Goal: Task Accomplishment & Management: Use online tool/utility

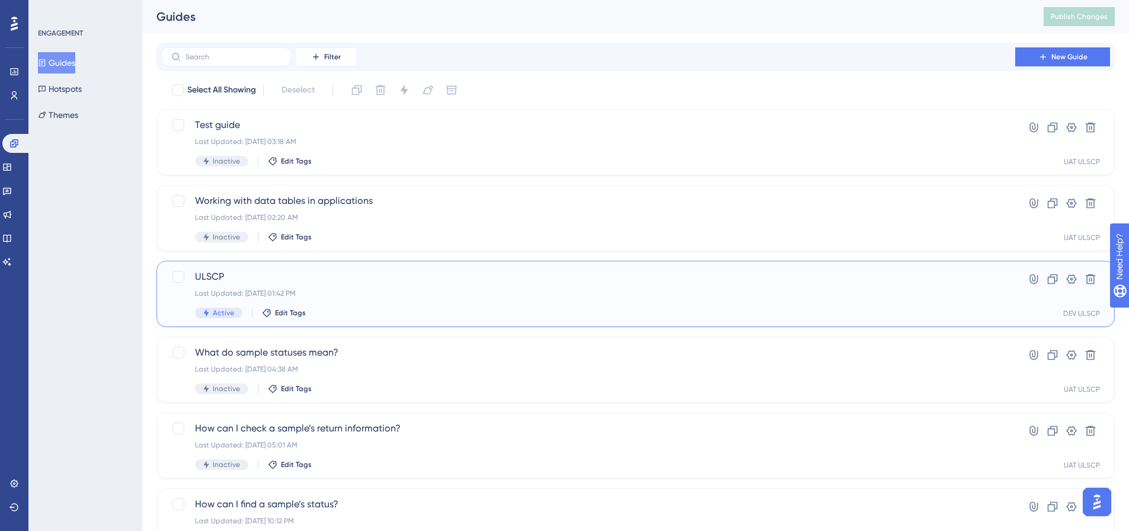
click at [222, 280] on span "ULSCP" at bounding box center [588, 277] width 786 height 14
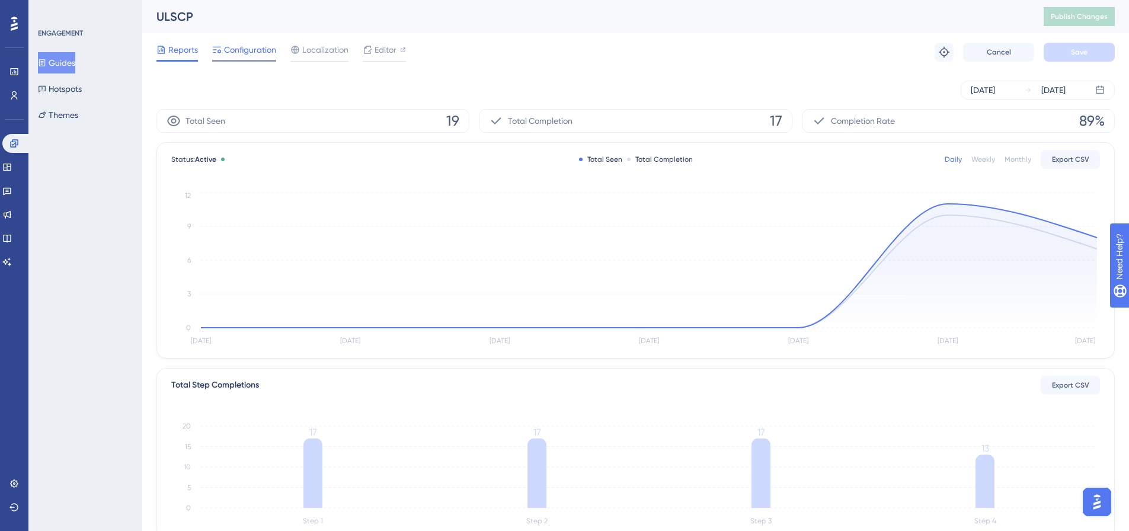
click at [232, 46] on span "Configuration" at bounding box center [250, 50] width 52 height 14
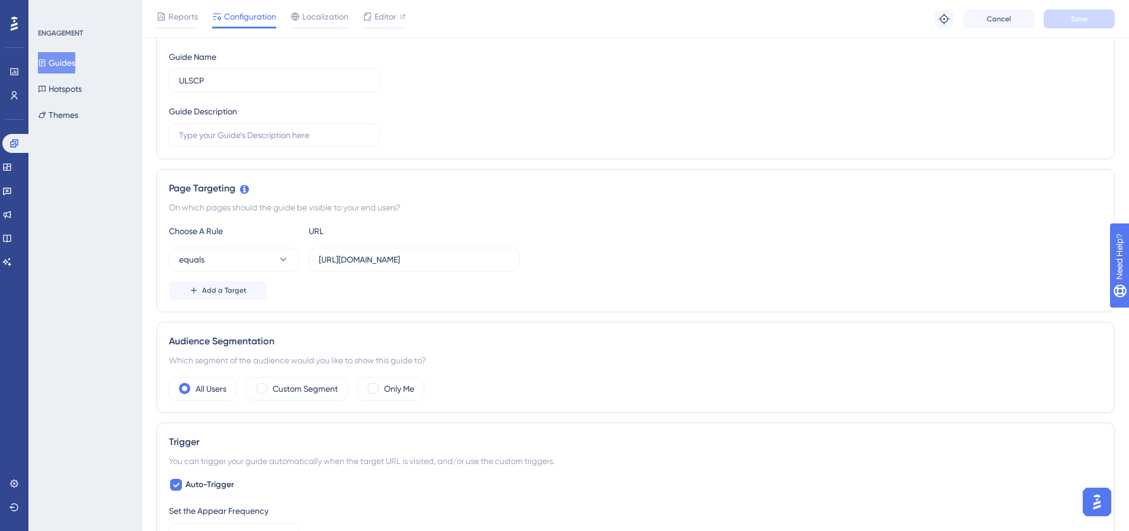
scroll to position [119, 0]
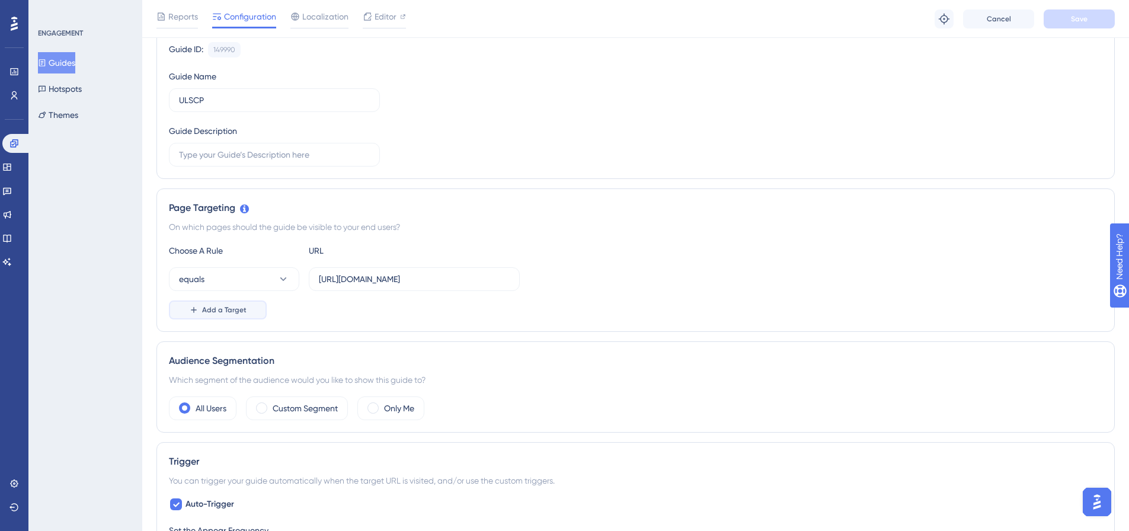
click at [242, 308] on span "Add a Target" at bounding box center [224, 309] width 44 height 9
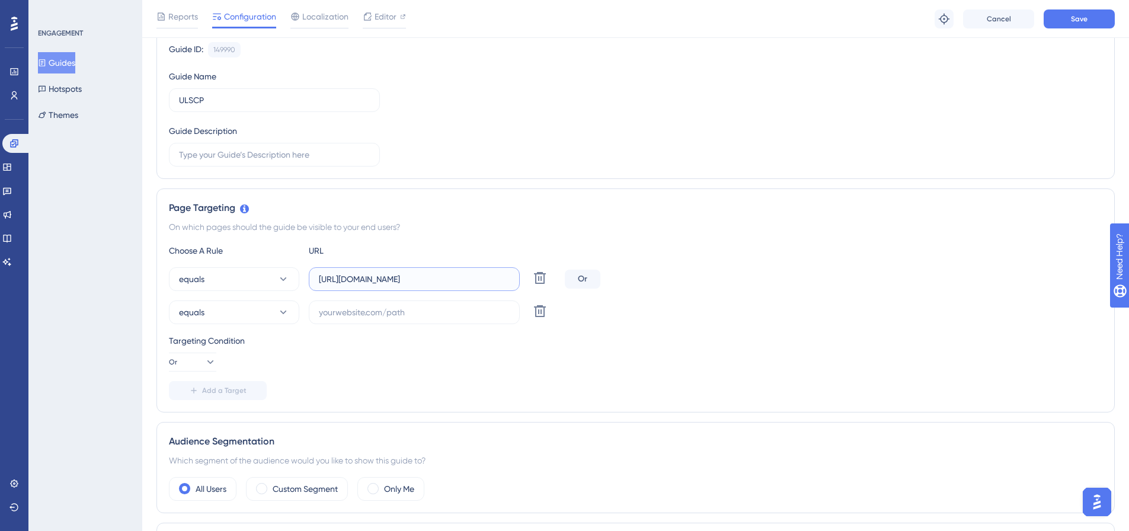
click at [453, 280] on input "[URL][DOMAIN_NAME]" at bounding box center [414, 279] width 191 height 13
click at [384, 315] on input "text" at bounding box center [414, 312] width 191 height 13
paste input "[URL][DOMAIN_NAME]"
click at [357, 311] on input "[URL][DOMAIN_NAME]" at bounding box center [414, 312] width 191 height 13
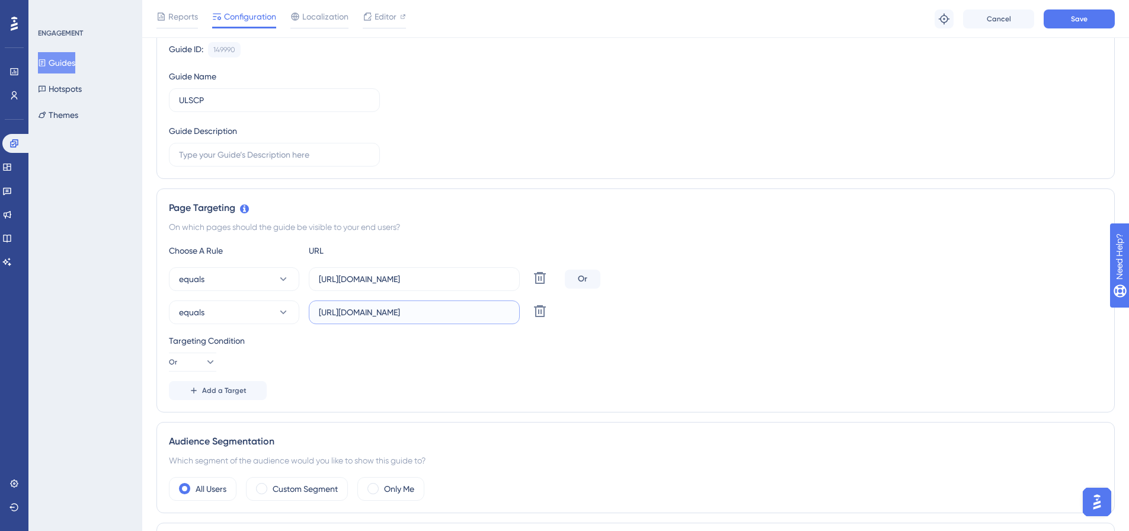
type input "[URL][DOMAIN_NAME]"
click at [376, 346] on div "Targeting Condition" at bounding box center [635, 341] width 933 height 14
click at [1075, 25] on button "Save" at bounding box center [1078, 18] width 71 height 19
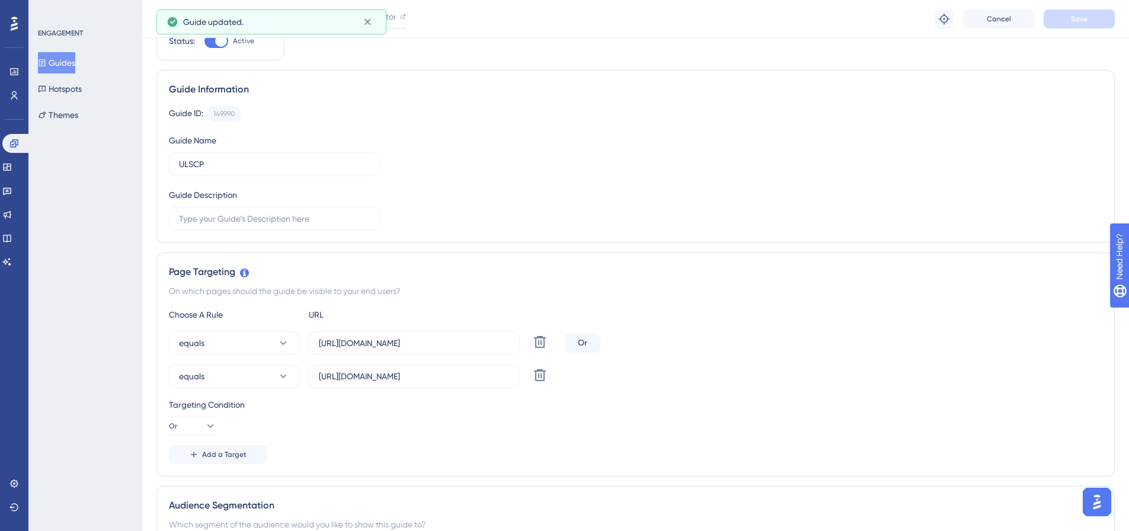
scroll to position [0, 0]
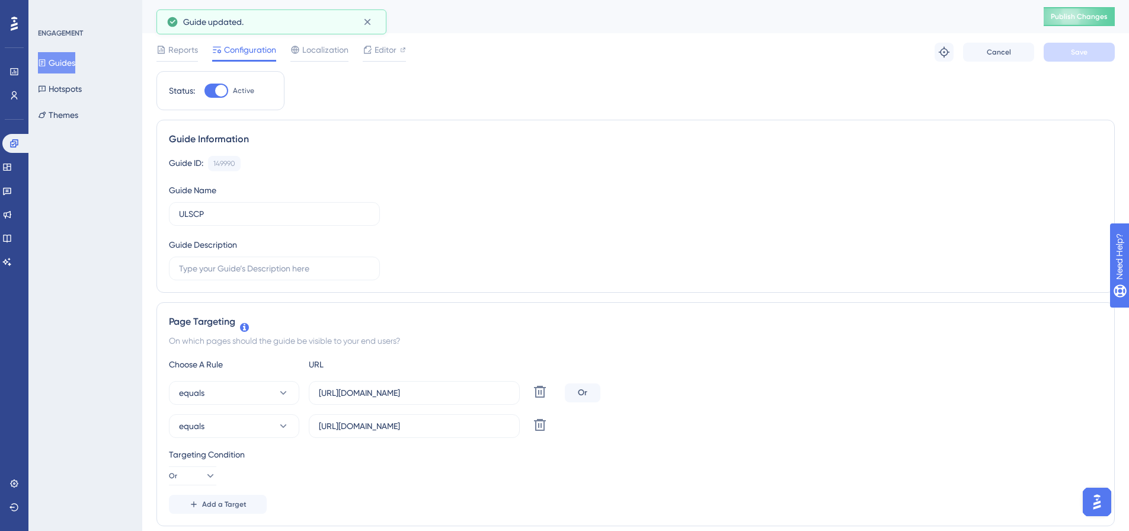
click at [1083, 7] on div "ULSCP Publish Changes" at bounding box center [635, 16] width 987 height 33
click at [1083, 12] on button "Publish Changes" at bounding box center [1078, 16] width 71 height 19
